Goal: Information Seeking & Learning: Learn about a topic

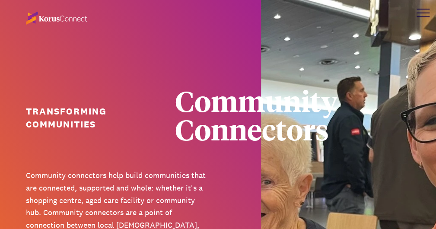
click at [427, 9] on div at bounding box center [423, 9] width 13 height 1
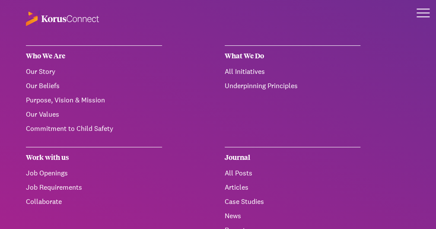
click at [57, 57] on div "Who We Are" at bounding box center [94, 55] width 136 height 21
click at [40, 69] on link "Our Story" at bounding box center [40, 71] width 29 height 9
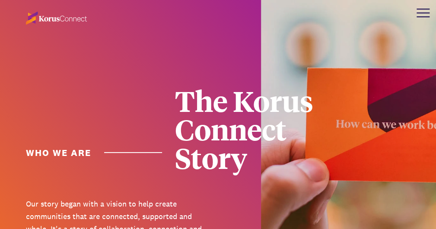
scroll to position [1210, 0]
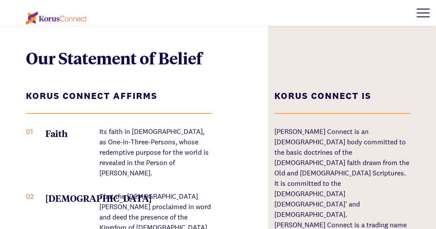
click at [428, 13] on div at bounding box center [423, 13] width 26 height 26
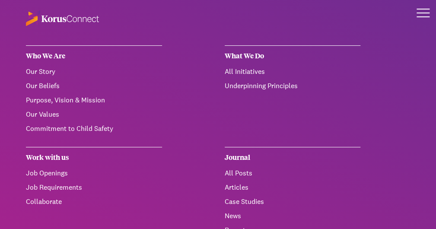
click at [230, 73] on link "All Initiatives" at bounding box center [245, 71] width 40 height 9
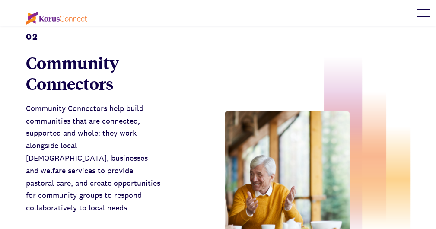
scroll to position [631, 0]
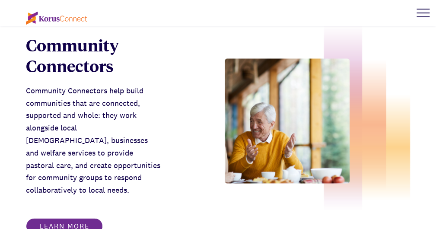
click at [70, 218] on link "Learn more" at bounding box center [64, 226] width 77 height 16
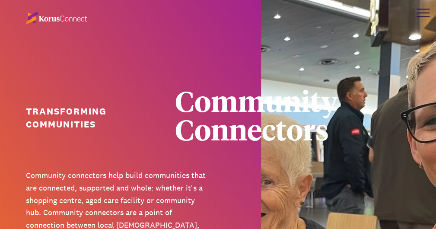
click at [420, 12] on div at bounding box center [423, 13] width 26 height 26
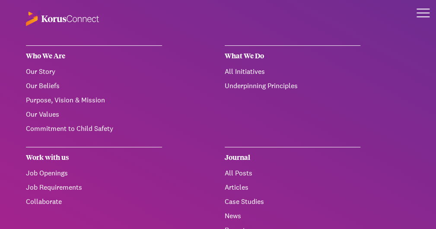
click at [100, 97] on link "Purpose, Vision & Mission" at bounding box center [65, 100] width 79 height 9
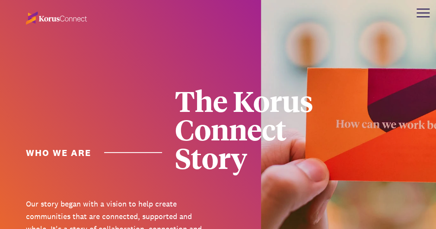
click at [425, 10] on div at bounding box center [423, 13] width 26 height 26
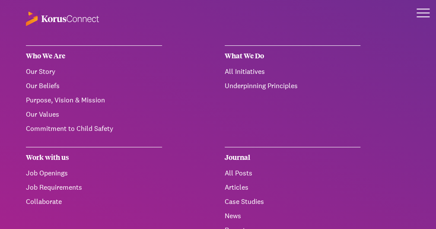
click at [238, 72] on link "All Initiatives" at bounding box center [245, 71] width 40 height 9
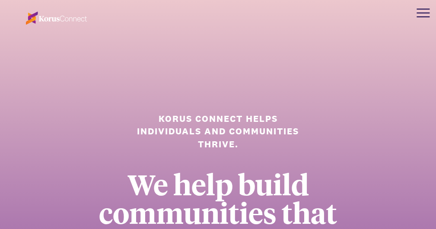
click at [414, 18] on div at bounding box center [423, 13] width 26 height 26
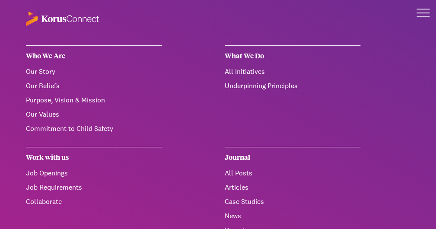
click at [54, 113] on link "Our Values" at bounding box center [42, 114] width 33 height 9
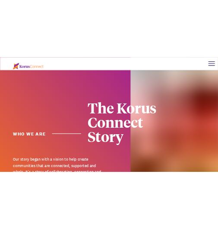
scroll to position [2018, 0]
